Goal: Task Accomplishment & Management: Complete application form

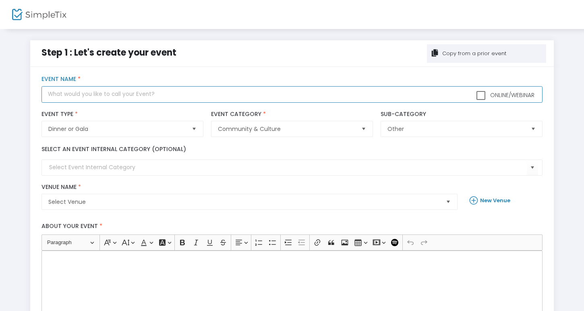
click at [204, 90] on input "text" at bounding box center [291, 94] width 501 height 17
click at [191, 131] on span "Select" at bounding box center [193, 128] width 13 height 13
type input "Goblin Golf Tournament"
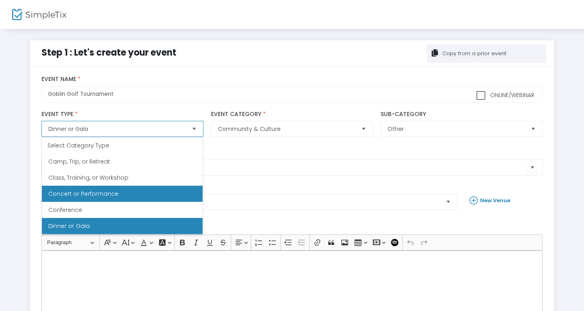
scroll to position [242, 0]
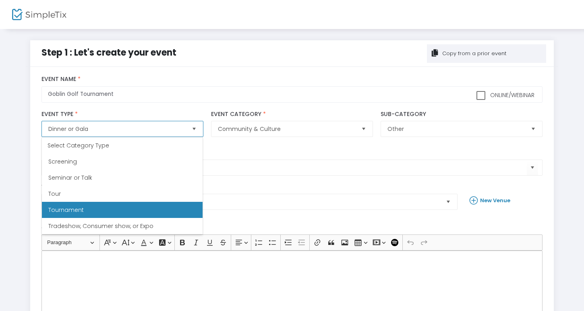
click at [158, 205] on li "Tournament" at bounding box center [122, 210] width 161 height 16
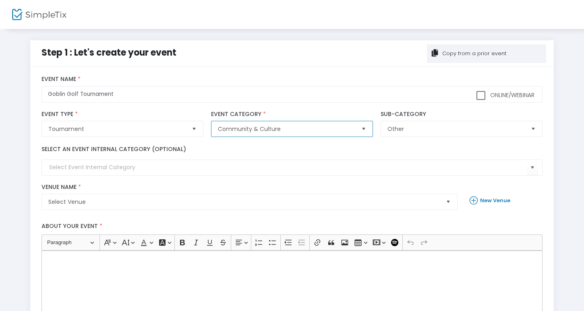
click at [294, 129] on span "Community & Culture" at bounding box center [286, 129] width 137 height 8
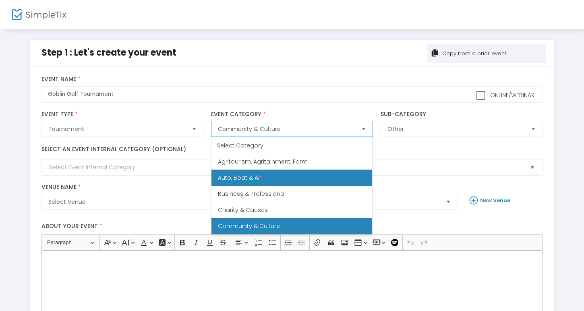
scroll to position [274, 0]
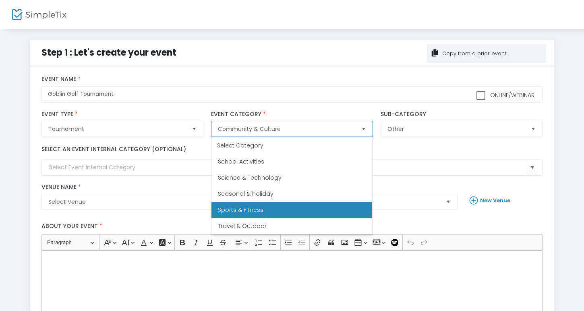
click at [308, 208] on li "Sports & Fitness" at bounding box center [291, 210] width 161 height 16
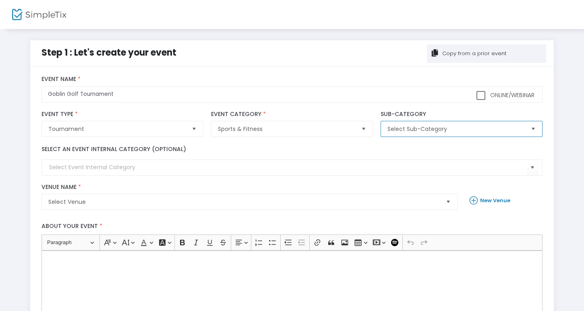
click at [427, 130] on span "Select Sub-Category" at bounding box center [455, 129] width 137 height 8
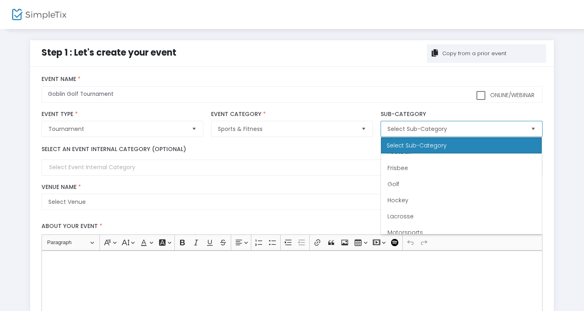
scroll to position [139, 0]
click at [442, 182] on li "Golf" at bounding box center [461, 184] width 161 height 16
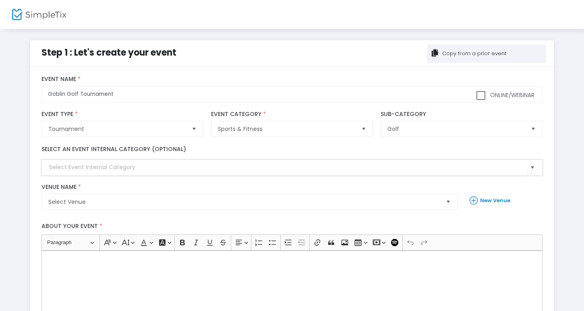
click at [163, 170] on input at bounding box center [287, 167] width 477 height 8
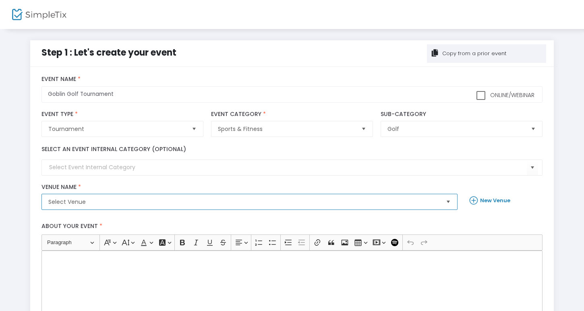
click at [163, 199] on span "Select Venue" at bounding box center [243, 202] width 391 height 8
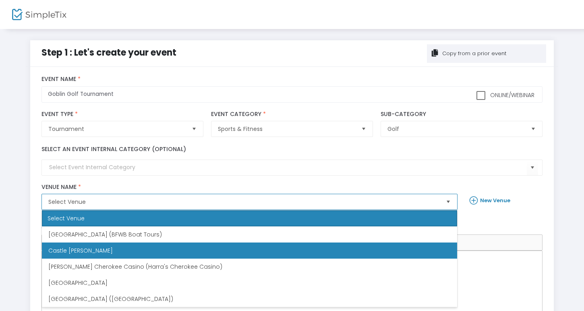
scroll to position [0, 0]
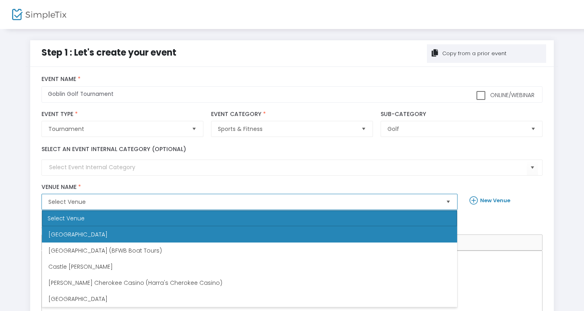
click at [171, 238] on li "[GEOGRAPHIC_DATA]" at bounding box center [249, 234] width 415 height 16
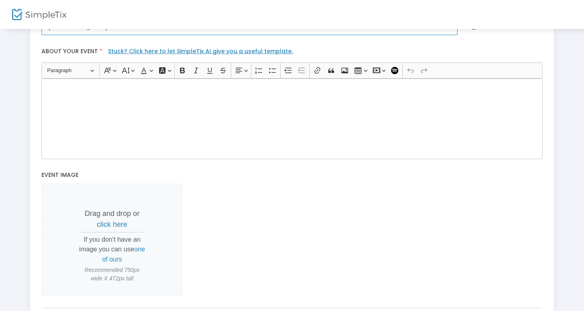
scroll to position [177, 0]
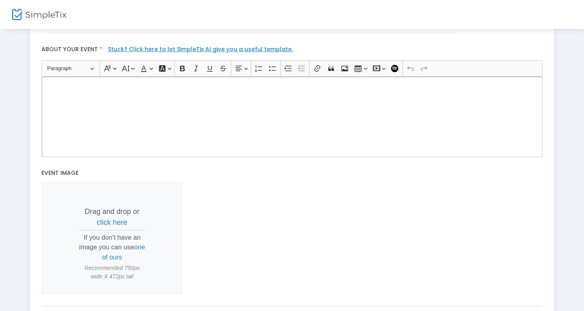
click at [248, 108] on div "Rich Text Editor, main" at bounding box center [291, 117] width 501 height 81
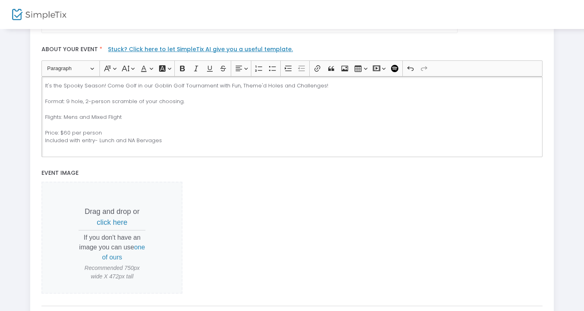
click at [143, 141] on p "It's the Spooky Season! Come Golf in our Goblin Golf Tournament with Fun, Theme…" at bounding box center [292, 113] width 494 height 63
click at [146, 140] on p "It's the Spooky Season! Come Golf in our Goblin Golf Tournament with Fun, Theme…" at bounding box center [292, 113] width 494 height 63
click at [187, 144] on p "It's the Spooky Season! Come Golf in our Goblin Golf Tournament with Fun, Theme…" at bounding box center [292, 113] width 494 height 63
click at [186, 151] on div "It's the Spooky Season! Come Golf in our Goblin Golf Tournament with Fun, Theme…" at bounding box center [291, 117] width 501 height 81
click at [99, 141] on p "It's the Spooky Season! Come Golf in our Goblin Golf Tournament with Fun, Theme…" at bounding box center [292, 117] width 494 height 71
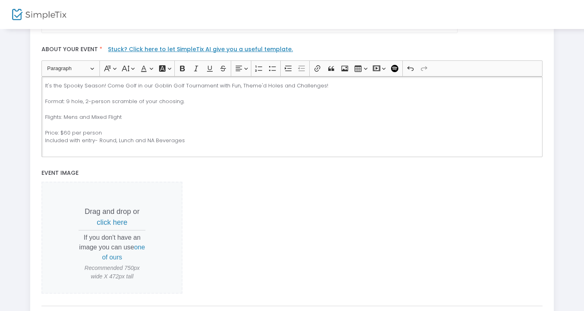
click at [132, 141] on p "It's the Spooky Season! Come Golf in our Goblin Golf Tournament with Fun, Theme…" at bounding box center [292, 117] width 494 height 71
click at [208, 140] on p "It's the Spooky Season! Come Golf in our Goblin Golf Tournament with Fun, Theme…" at bounding box center [292, 117] width 494 height 71
